Goal: Transaction & Acquisition: Purchase product/service

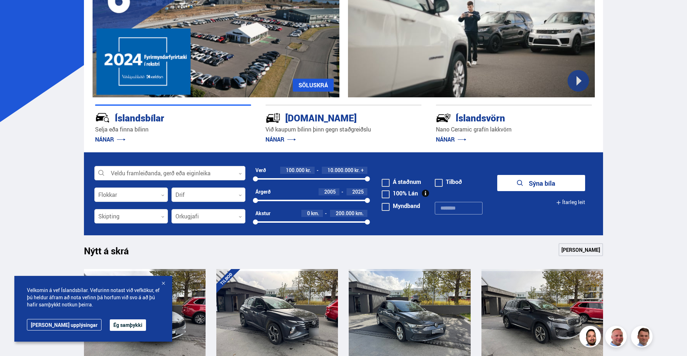
scroll to position [108, 0]
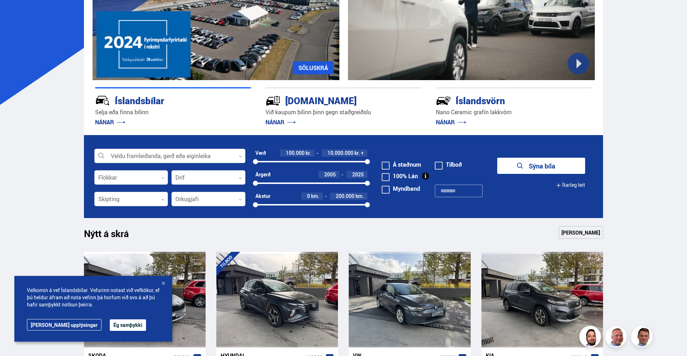
click at [219, 152] on div at bounding box center [169, 156] width 151 height 14
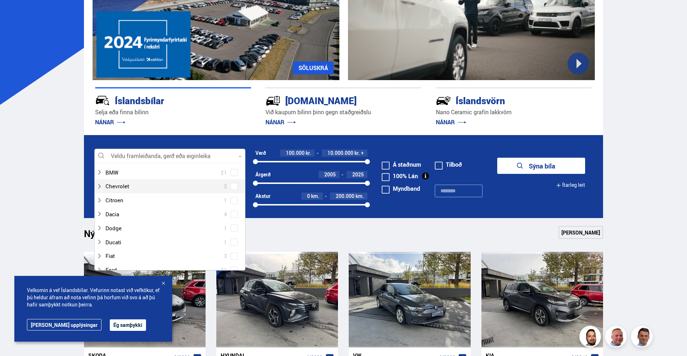
scroll to position [36, 0]
click at [102, 229] on icon at bounding box center [100, 230] width 6 height 6
click at [128, 208] on div at bounding box center [177, 208] width 132 height 10
click at [127, 209] on div at bounding box center [177, 208] width 132 height 10
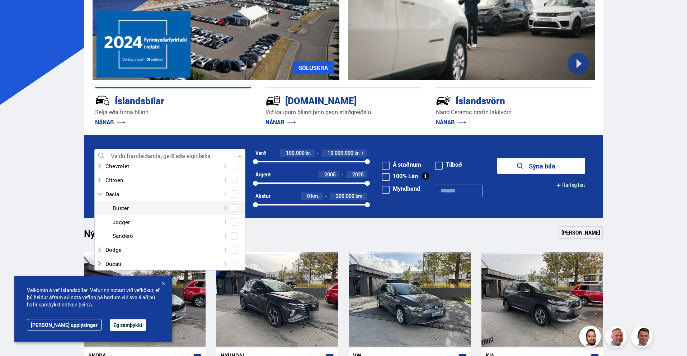
click at [127, 209] on div at bounding box center [177, 208] width 132 height 10
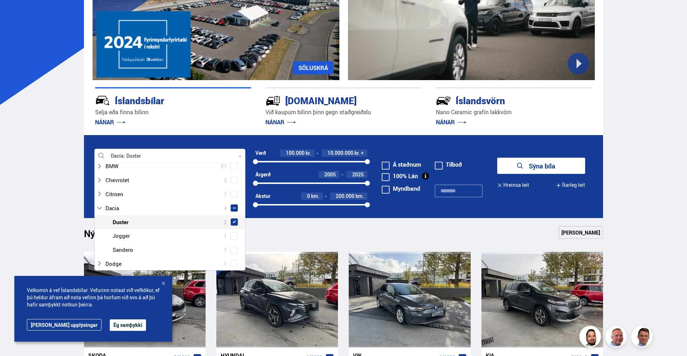
click at [233, 220] on span at bounding box center [234, 221] width 3 height 3
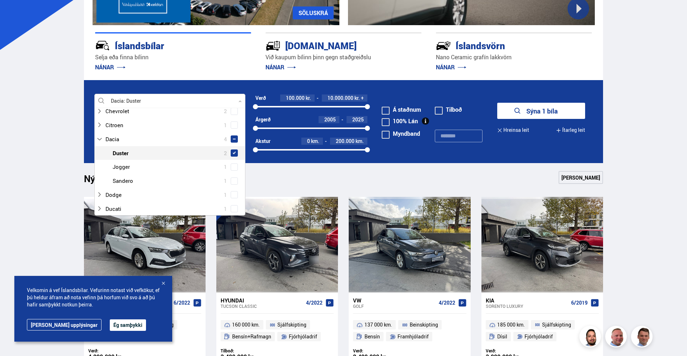
scroll to position [179, 0]
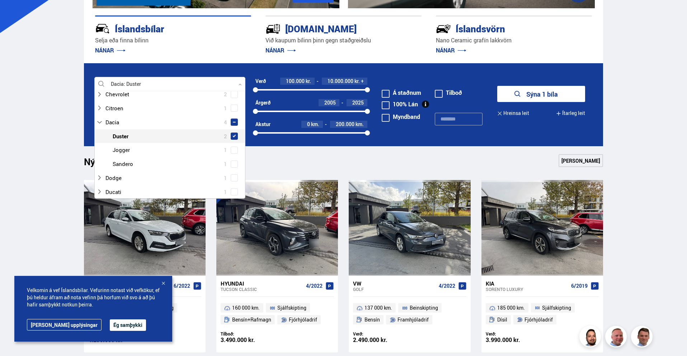
click at [110, 325] on button "Ég samþykki" at bounding box center [128, 324] width 36 height 11
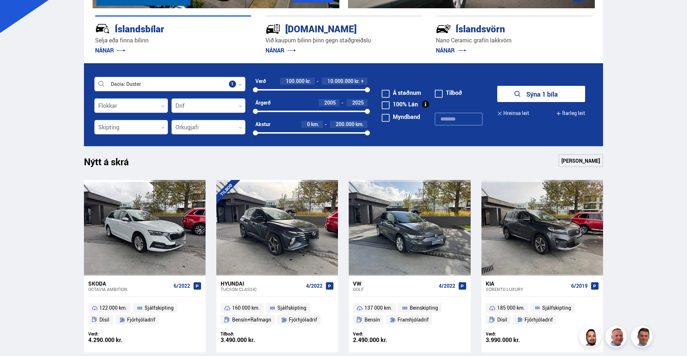
click at [569, 95] on button "Sýna 1 bíla" at bounding box center [541, 94] width 88 height 16
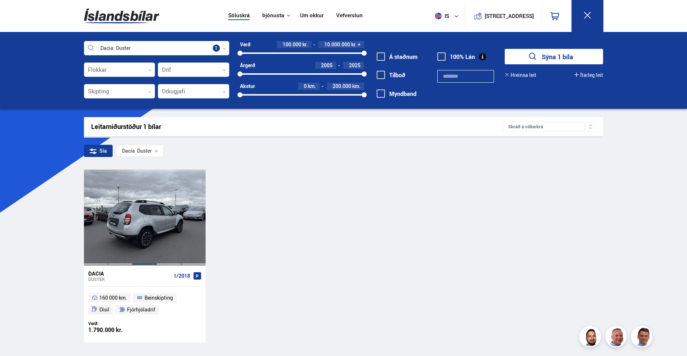
click at [149, 216] on div at bounding box center [144, 216] width 24 height 95
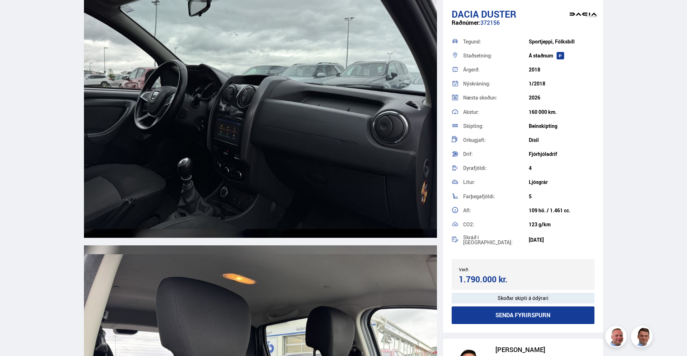
scroll to position [4486, 0]
